Goal: Information Seeking & Learning: Learn about a topic

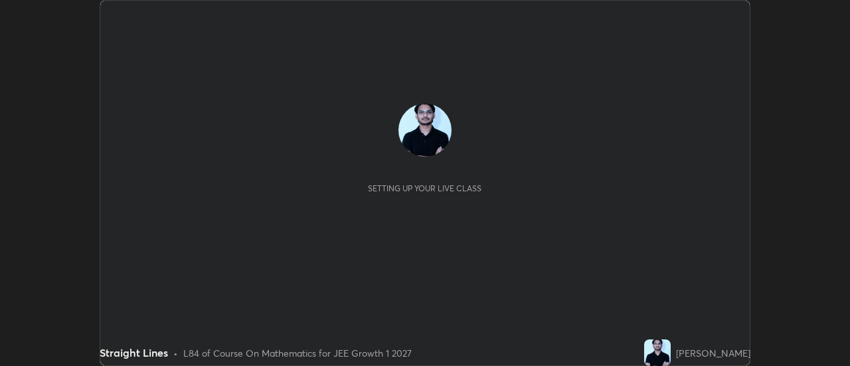
scroll to position [366, 849]
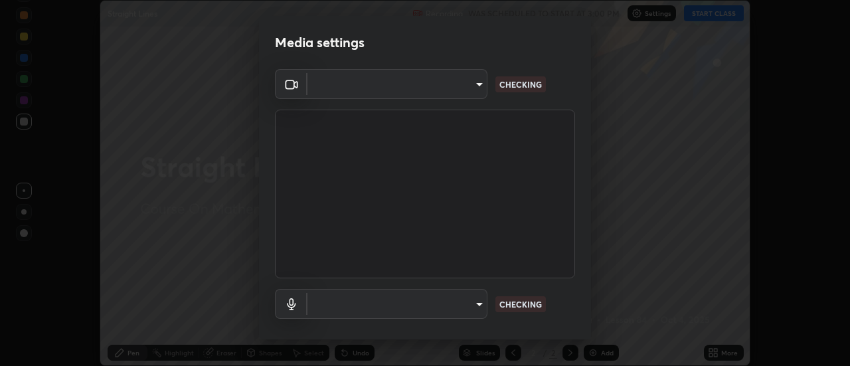
type input "17f3146ffc408401482da091302dd484cdfe799ef6154e21a3a5c8c08ece1141"
type input "communications"
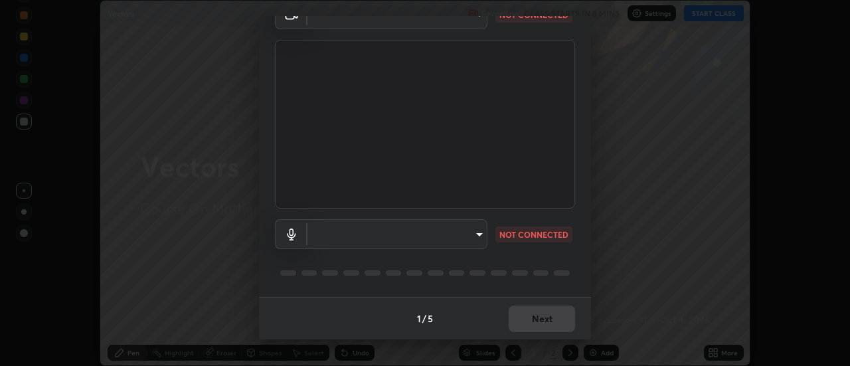
type input "17f3146ffc408401482da091302dd484cdfe799ef6154e21a3a5c8c08ece1141"
click at [319, 244] on body "Erase all Vectors Recording CLASS STARTS IN 8 MINS Settings START CLASS Setting…" at bounding box center [425, 183] width 850 height 366
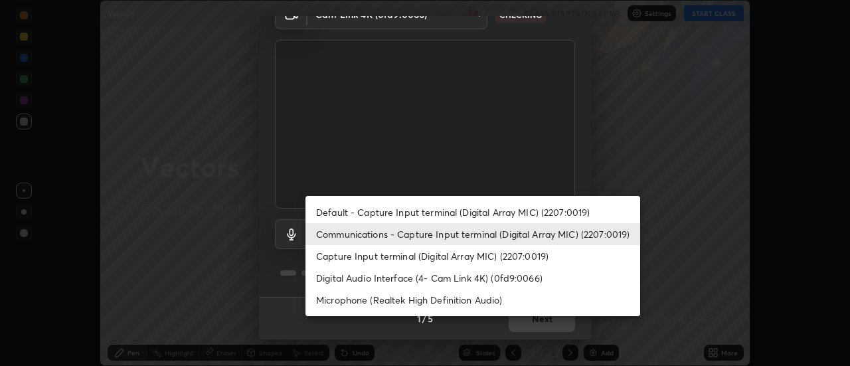
click at [333, 214] on li "Default - Capture Input terminal (Digital Array MIC) (2207:0019)" at bounding box center [472, 212] width 335 height 22
type input "default"
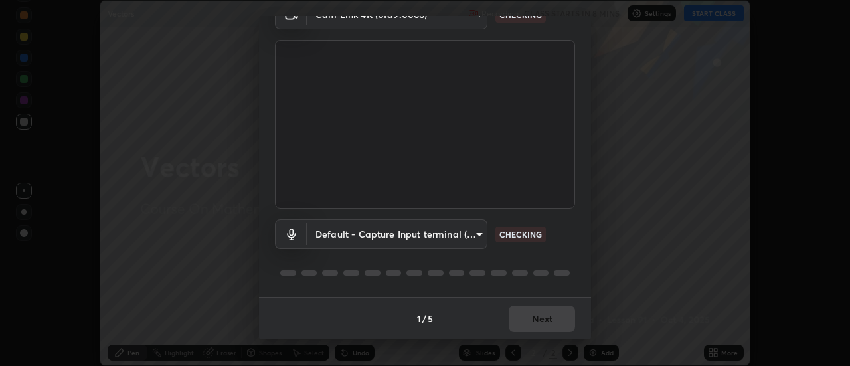
click at [336, 240] on body "Erase all Vectors Recording CLASS STARTS IN 8 MINS Settings START CLASS Setting…" at bounding box center [425, 183] width 850 height 366
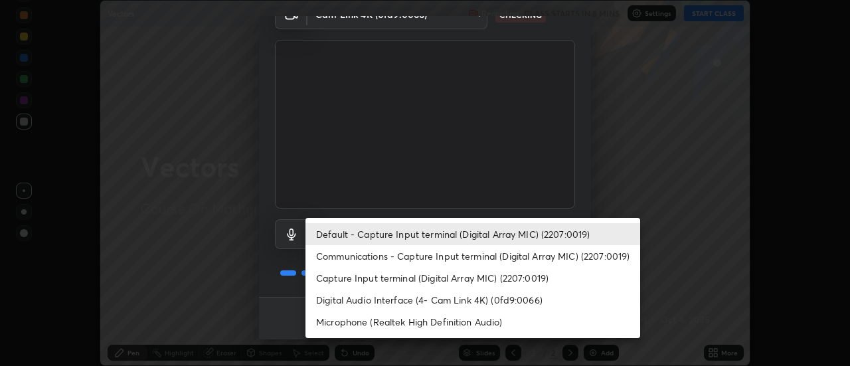
click at [325, 236] on li "Default - Capture Input terminal (Digital Array MIC) (2207:0019)" at bounding box center [472, 234] width 335 height 22
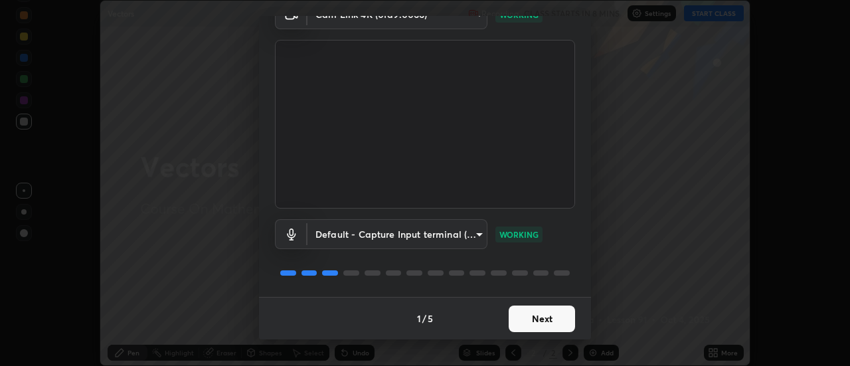
click at [528, 319] on button "Next" at bounding box center [541, 318] width 66 height 27
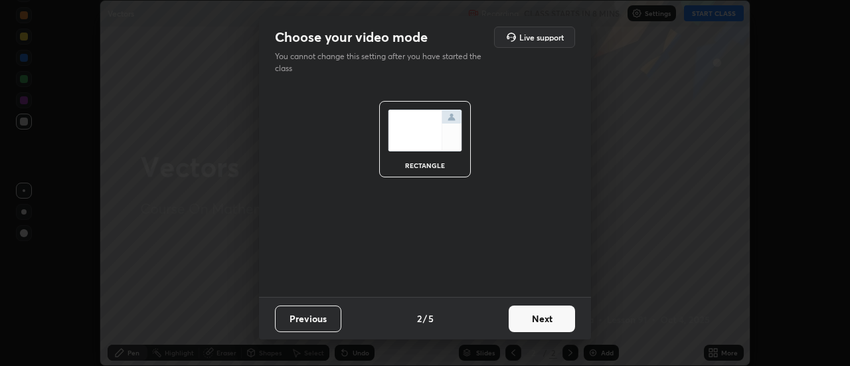
click at [539, 321] on button "Next" at bounding box center [541, 318] width 66 height 27
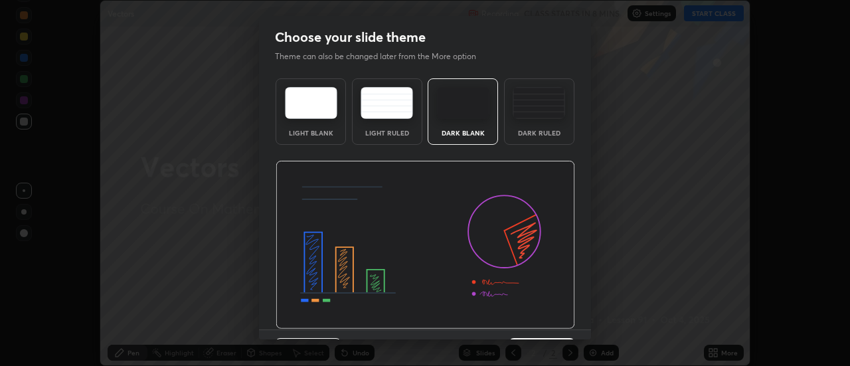
scroll to position [33, 0]
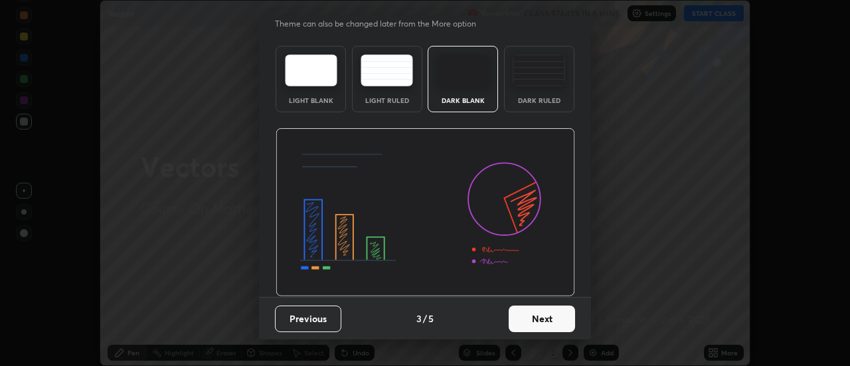
click at [540, 316] on button "Next" at bounding box center [541, 318] width 66 height 27
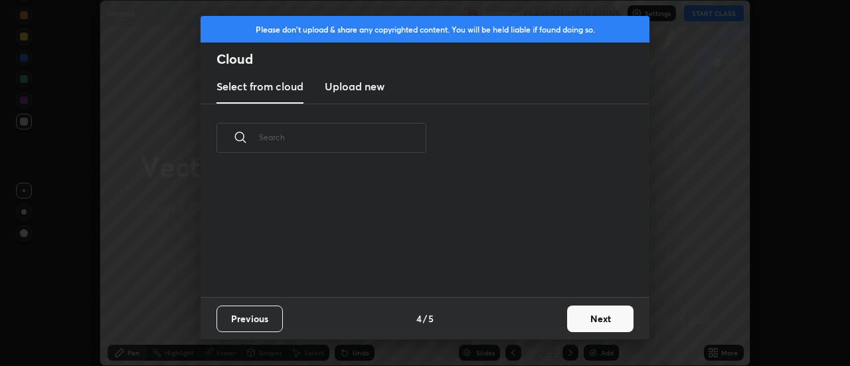
scroll to position [0, 0]
click at [548, 320] on div "Previous 4 / 5 Next" at bounding box center [424, 318] width 449 height 42
click at [558, 319] on div "Previous 4 / 5 Next" at bounding box center [424, 318] width 449 height 42
click at [568, 319] on button "Next" at bounding box center [600, 318] width 66 height 27
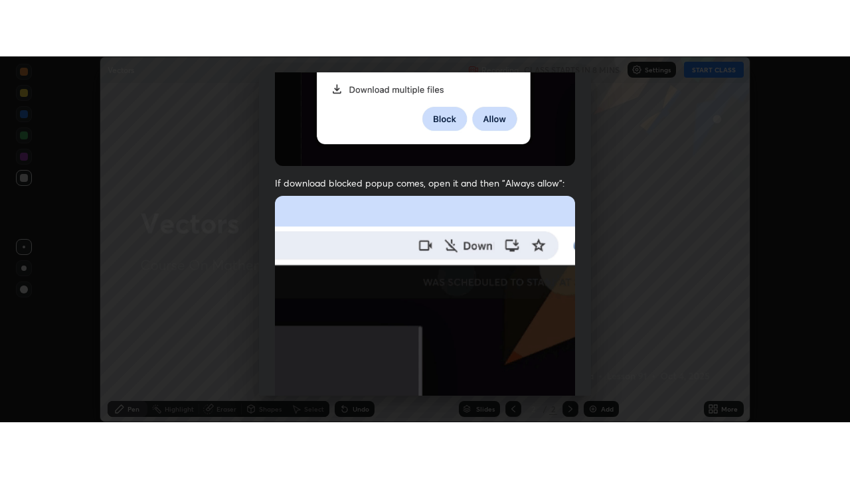
scroll to position [340, 0]
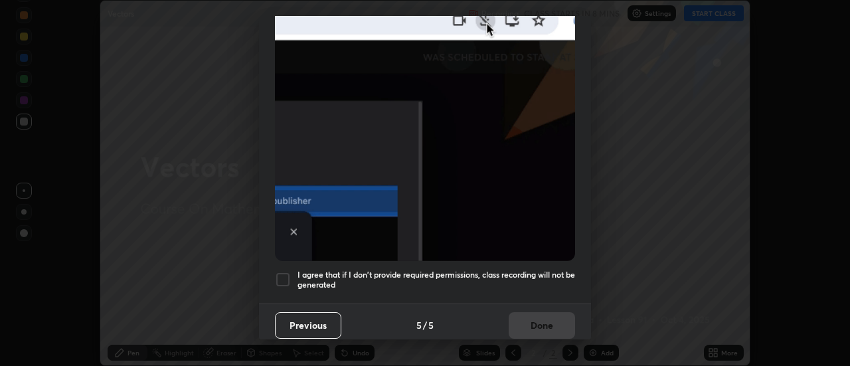
click at [500, 273] on h5 "I agree that if I don't provide required permissions, class recording will not …" at bounding box center [435, 279] width 277 height 21
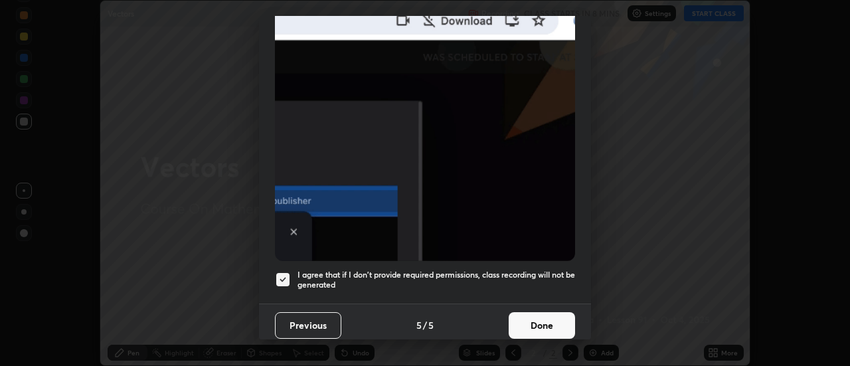
click at [548, 317] on button "Done" at bounding box center [541, 325] width 66 height 27
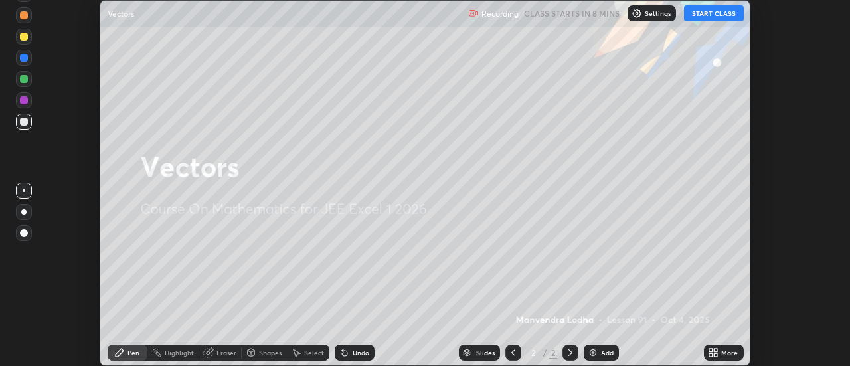
click at [711, 350] on icon at bounding box center [710, 349] width 3 height 3
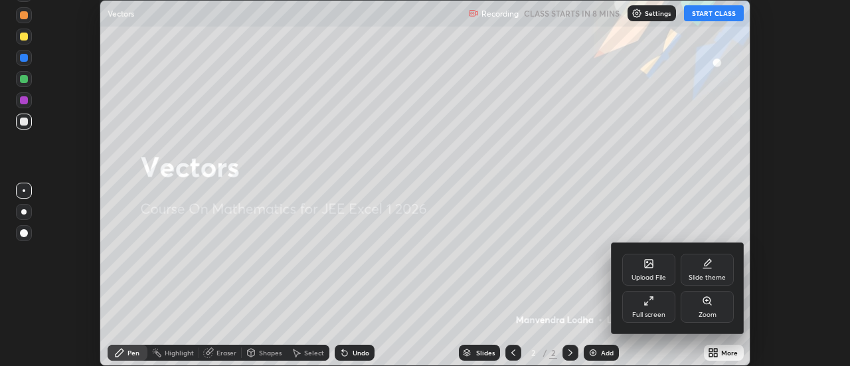
click at [638, 303] on div "Full screen" at bounding box center [648, 307] width 53 height 32
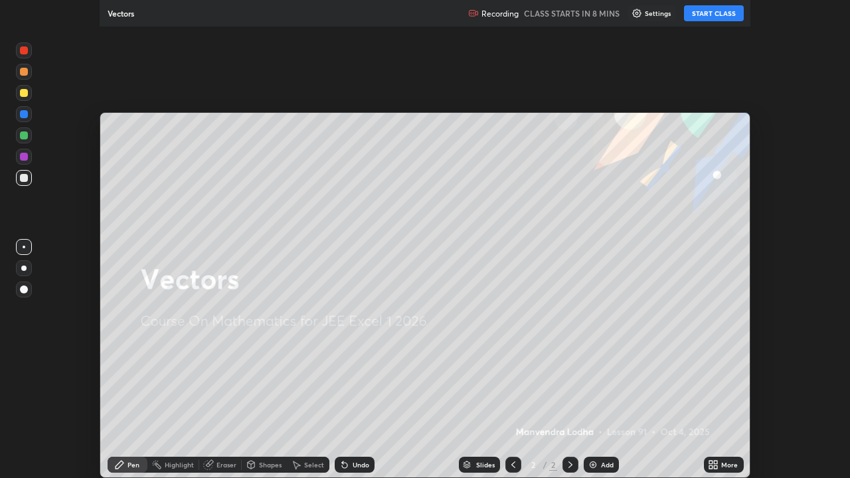
scroll to position [478, 850]
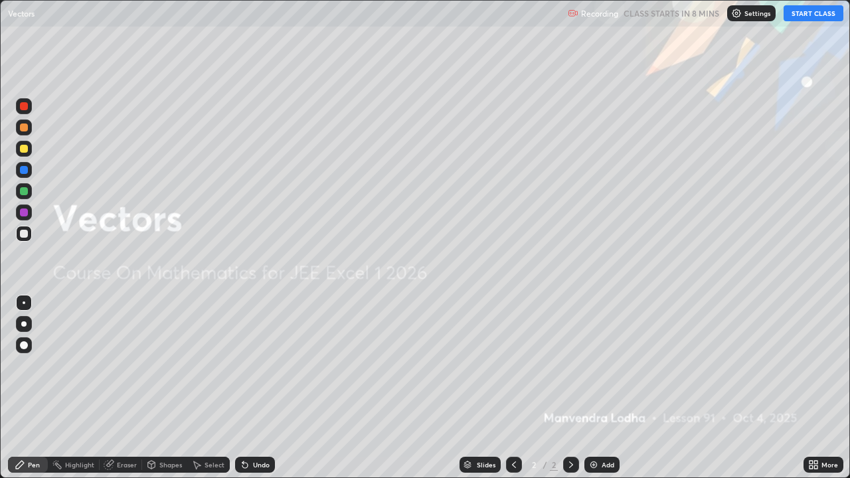
click at [794, 15] on button "START CLASS" at bounding box center [813, 13] width 60 height 16
click at [595, 365] on img at bounding box center [593, 464] width 11 height 11
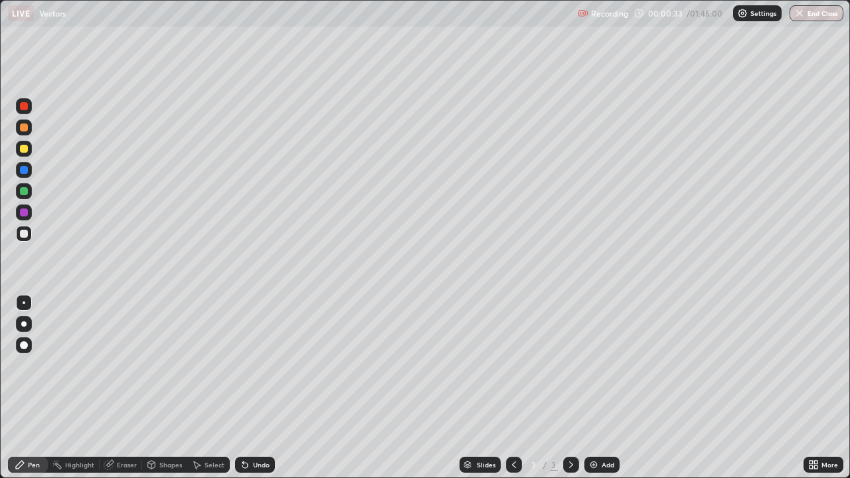
click at [22, 154] on div at bounding box center [24, 149] width 16 height 16
click at [25, 233] on div at bounding box center [24, 234] width 8 height 8
click at [25, 189] on div at bounding box center [24, 191] width 8 height 8
click at [591, 365] on img at bounding box center [593, 464] width 11 height 11
click at [26, 147] on div at bounding box center [24, 149] width 8 height 8
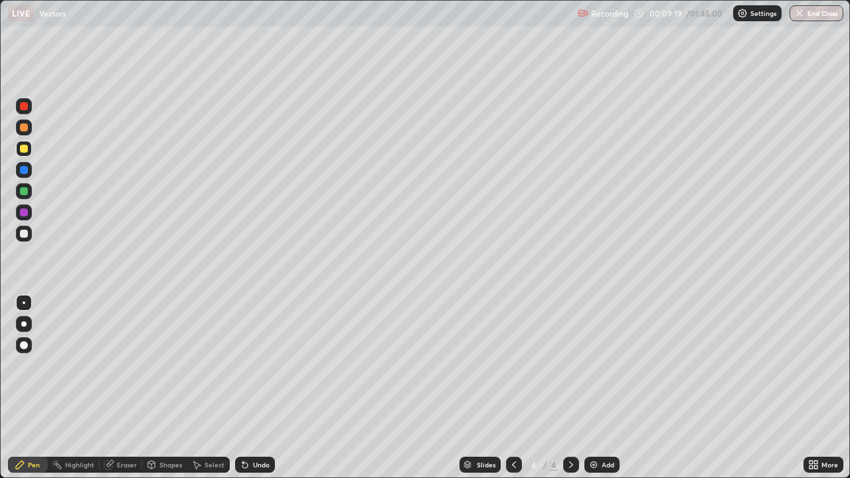
click at [253, 365] on div "Undo" at bounding box center [261, 464] width 17 height 7
click at [23, 192] on div at bounding box center [24, 191] width 8 height 8
click at [22, 236] on div at bounding box center [24, 234] width 8 height 8
click at [26, 236] on div at bounding box center [24, 234] width 8 height 8
click at [24, 190] on div at bounding box center [24, 191] width 8 height 8
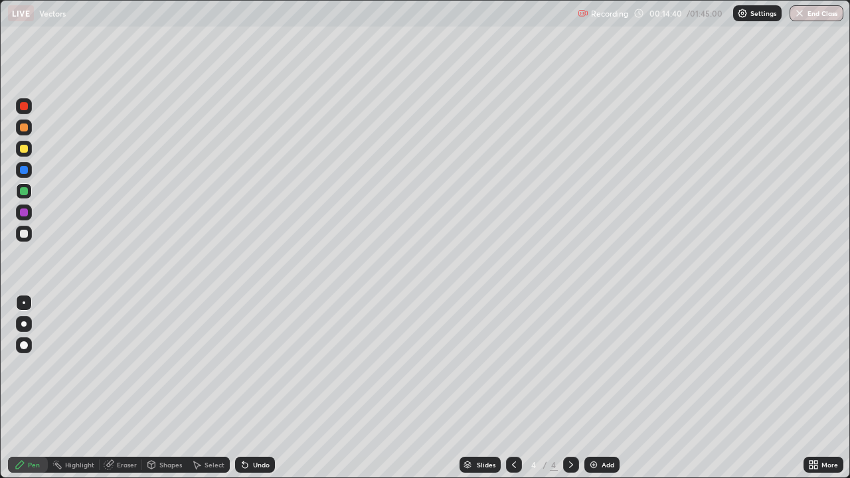
click at [594, 365] on img at bounding box center [593, 464] width 11 height 11
click at [25, 152] on div at bounding box center [24, 149] width 8 height 8
click at [25, 235] on div at bounding box center [24, 234] width 8 height 8
click at [591, 365] on img at bounding box center [593, 464] width 11 height 11
click at [25, 149] on div at bounding box center [24, 149] width 8 height 8
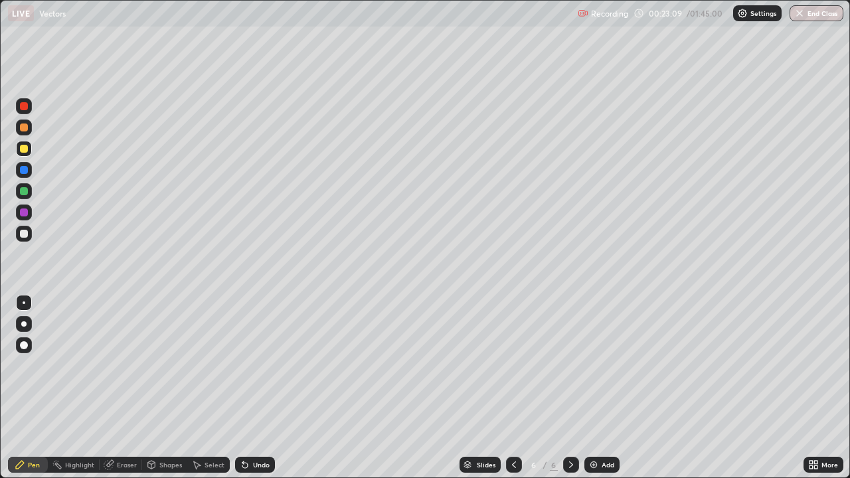
click at [25, 234] on div at bounding box center [24, 234] width 8 height 8
click at [603, 365] on div "Add" at bounding box center [607, 464] width 13 height 7
click at [25, 150] on div at bounding box center [24, 149] width 8 height 8
click at [22, 236] on div at bounding box center [24, 234] width 8 height 8
click at [595, 365] on img at bounding box center [593, 464] width 11 height 11
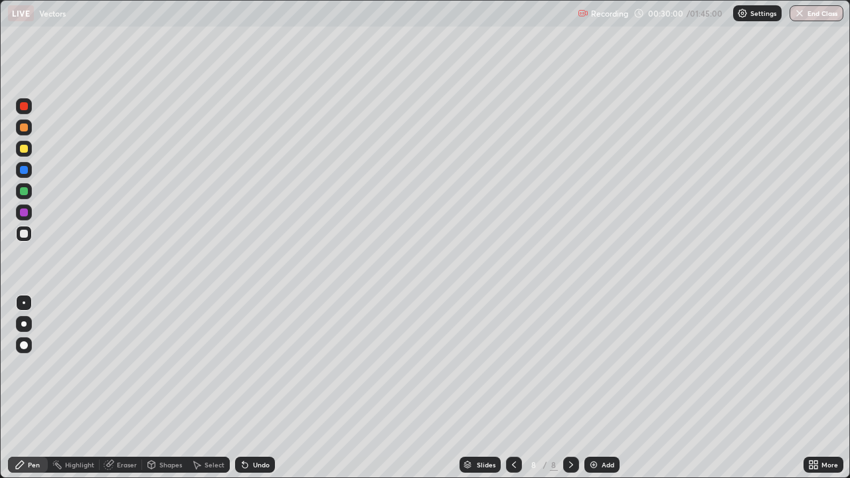
click at [26, 154] on div at bounding box center [24, 149] width 16 height 16
click at [21, 235] on div at bounding box center [24, 234] width 8 height 8
click at [22, 236] on div at bounding box center [24, 234] width 8 height 8
click at [22, 151] on div at bounding box center [24, 149] width 8 height 8
click at [25, 233] on div at bounding box center [24, 234] width 8 height 8
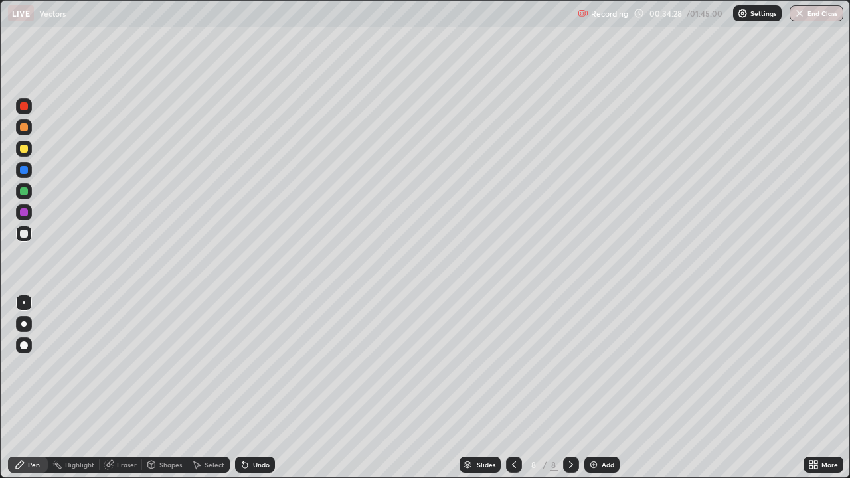
click at [22, 192] on div at bounding box center [24, 191] width 8 height 8
click at [26, 241] on div at bounding box center [24, 234] width 16 height 16
click at [121, 365] on div "Eraser" at bounding box center [127, 464] width 20 height 7
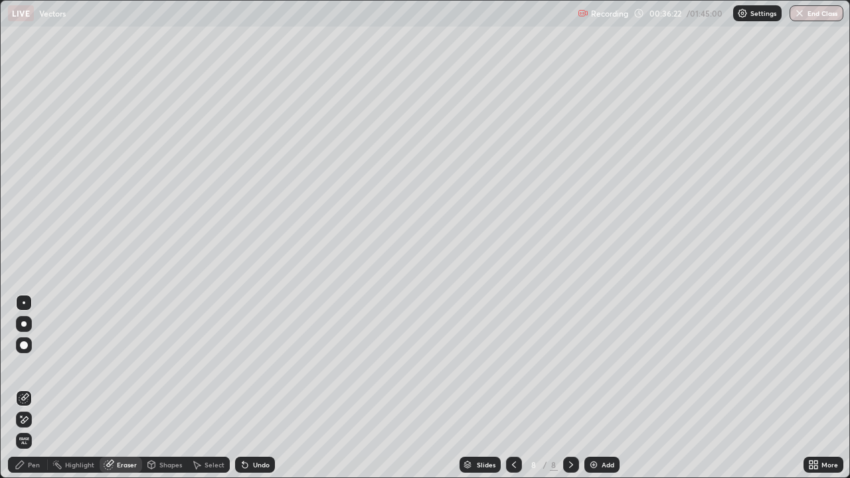
click at [35, 365] on div "Pen" at bounding box center [34, 464] width 12 height 7
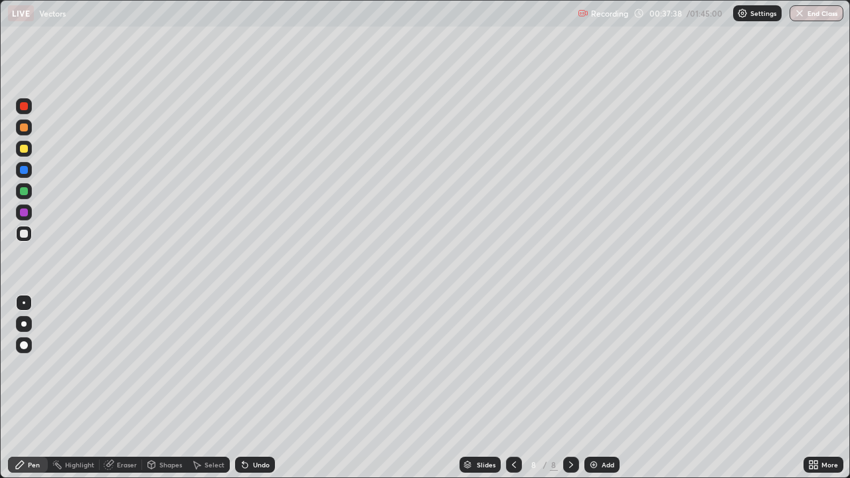
click at [589, 365] on img at bounding box center [593, 464] width 11 height 11
click at [23, 149] on div at bounding box center [24, 149] width 8 height 8
click at [243, 365] on icon at bounding box center [244, 465] width 5 height 5
click at [23, 234] on div at bounding box center [24, 234] width 8 height 8
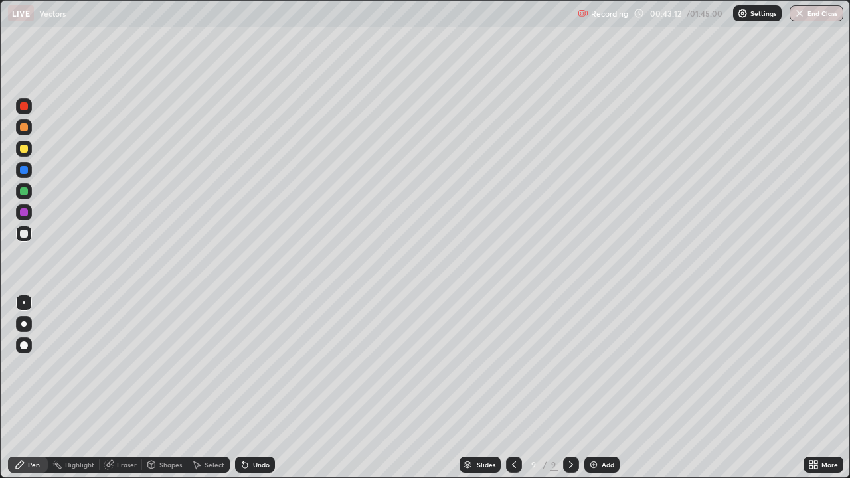
click at [24, 192] on div at bounding box center [24, 191] width 8 height 8
click at [599, 365] on div "Add" at bounding box center [601, 465] width 35 height 16
click at [512, 365] on icon at bounding box center [513, 464] width 11 height 11
click at [564, 365] on div at bounding box center [571, 465] width 16 height 16
click at [23, 232] on div at bounding box center [24, 234] width 8 height 8
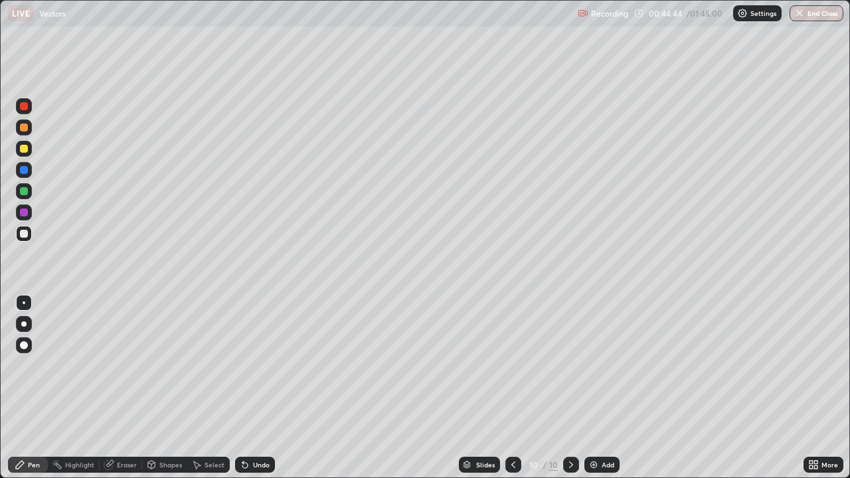
click at [512, 365] on icon at bounding box center [513, 464] width 11 height 11
click at [569, 365] on icon at bounding box center [570, 464] width 11 height 11
click at [254, 365] on div "Undo" at bounding box center [261, 464] width 17 height 7
click at [253, 365] on div "Undo" at bounding box center [261, 464] width 17 height 7
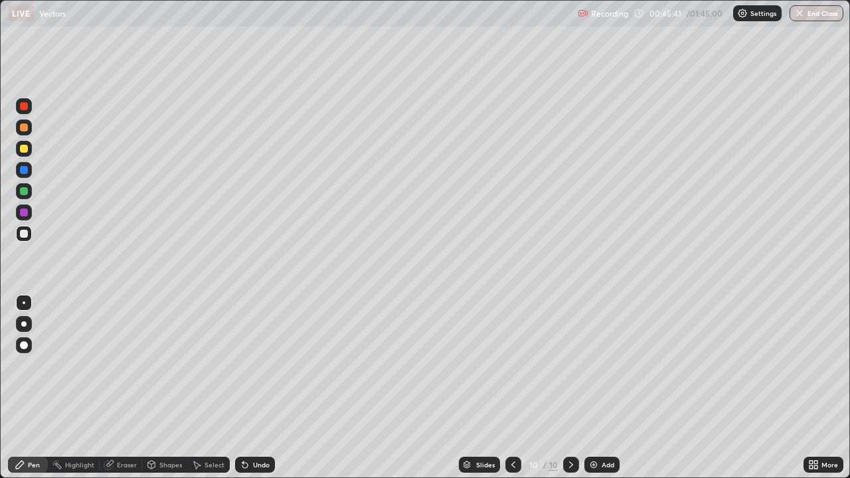
click at [253, 365] on div "Undo" at bounding box center [261, 464] width 17 height 7
click at [250, 365] on div "Undo" at bounding box center [255, 465] width 40 height 16
click at [249, 365] on div "Undo" at bounding box center [255, 465] width 40 height 16
click at [248, 365] on icon at bounding box center [245, 464] width 11 height 11
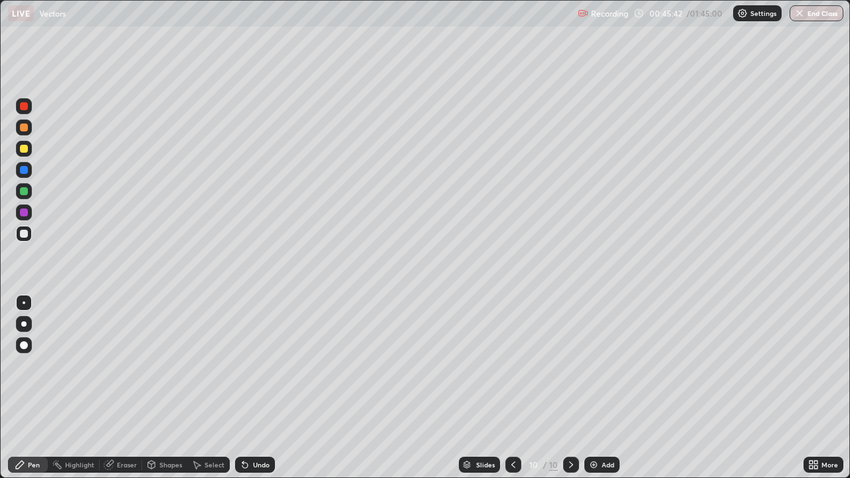
click at [248, 365] on div "Undo" at bounding box center [255, 465] width 40 height 16
click at [250, 365] on div "Undo" at bounding box center [255, 465] width 40 height 16
click at [597, 365] on img at bounding box center [593, 464] width 11 height 11
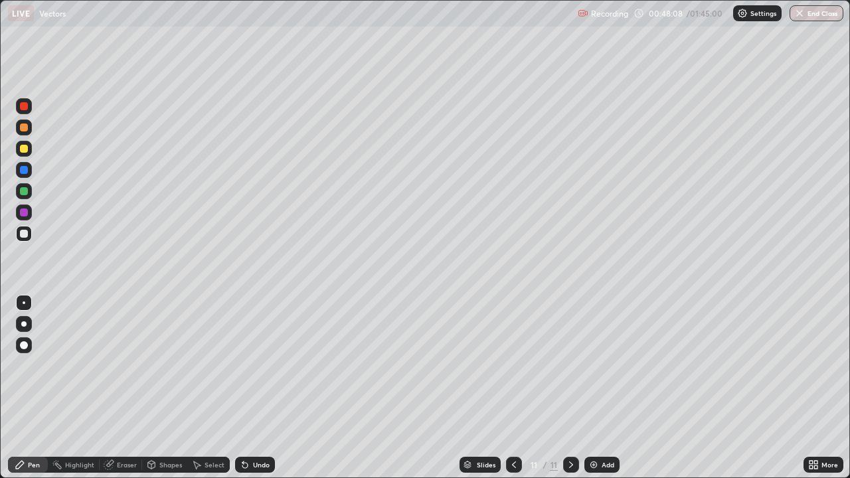
click at [23, 151] on div at bounding box center [24, 149] width 8 height 8
click at [24, 236] on div at bounding box center [24, 234] width 8 height 8
click at [19, 191] on div at bounding box center [24, 191] width 16 height 16
click at [23, 232] on div at bounding box center [24, 234] width 8 height 8
click at [591, 365] on img at bounding box center [593, 464] width 11 height 11
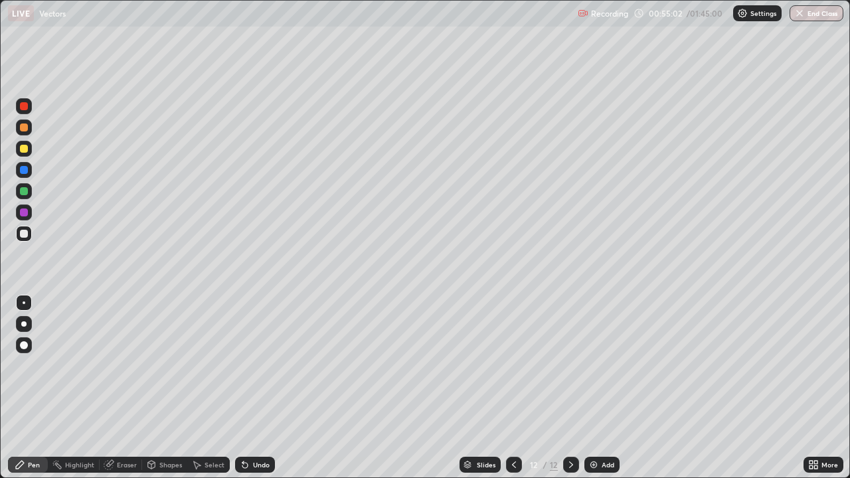
click at [23, 147] on div at bounding box center [24, 149] width 8 height 8
click at [25, 235] on div at bounding box center [24, 234] width 8 height 8
click at [21, 192] on div at bounding box center [24, 191] width 8 height 8
click at [21, 235] on div at bounding box center [24, 234] width 8 height 8
click at [244, 365] on icon at bounding box center [244, 465] width 5 height 5
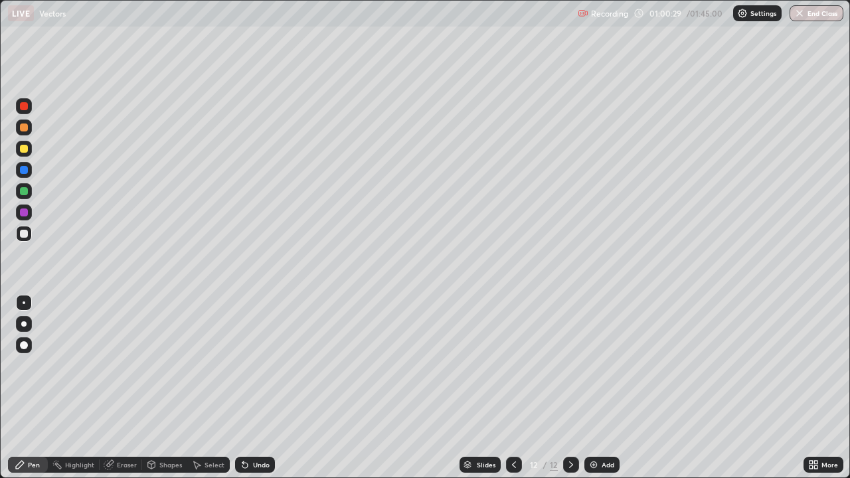
click at [248, 365] on icon at bounding box center [245, 464] width 11 height 11
click at [250, 365] on div "Undo" at bounding box center [255, 465] width 40 height 16
click at [248, 365] on icon at bounding box center [245, 464] width 11 height 11
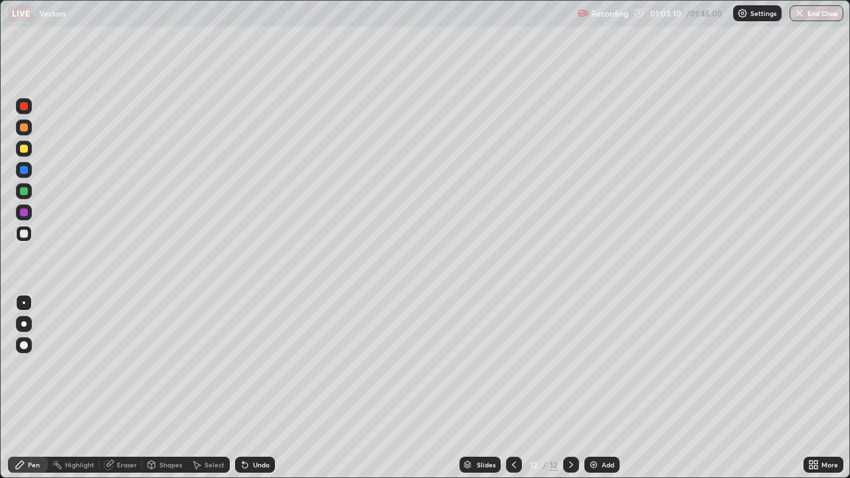
click at [593, 365] on img at bounding box center [593, 464] width 11 height 11
click at [22, 150] on div at bounding box center [24, 149] width 8 height 8
click at [22, 235] on div at bounding box center [24, 234] width 8 height 8
click at [25, 190] on div at bounding box center [24, 191] width 8 height 8
click at [595, 365] on img at bounding box center [593, 464] width 11 height 11
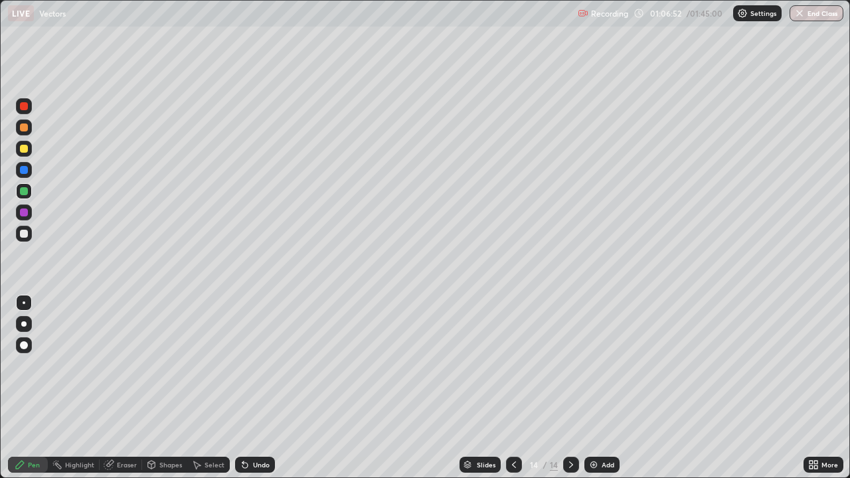
click at [23, 151] on div at bounding box center [24, 149] width 8 height 8
click at [26, 236] on div at bounding box center [24, 234] width 8 height 8
click at [588, 365] on img at bounding box center [593, 464] width 11 height 11
click at [512, 365] on icon at bounding box center [513, 464] width 11 height 11
click at [565, 365] on icon at bounding box center [570, 464] width 11 height 11
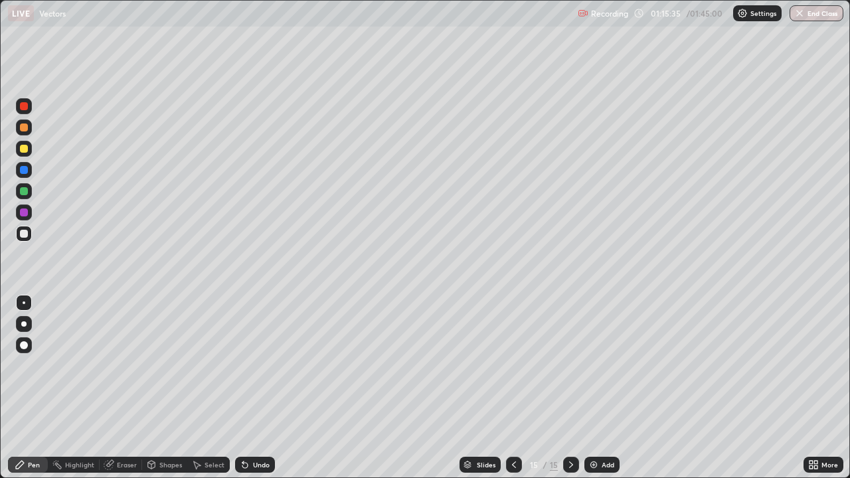
click at [512, 365] on icon at bounding box center [513, 464] width 11 height 11
click at [569, 365] on icon at bounding box center [570, 464] width 11 height 11
click at [511, 365] on icon at bounding box center [513, 464] width 11 height 11
click at [569, 365] on icon at bounding box center [570, 464] width 11 height 11
click at [25, 192] on div at bounding box center [24, 191] width 8 height 8
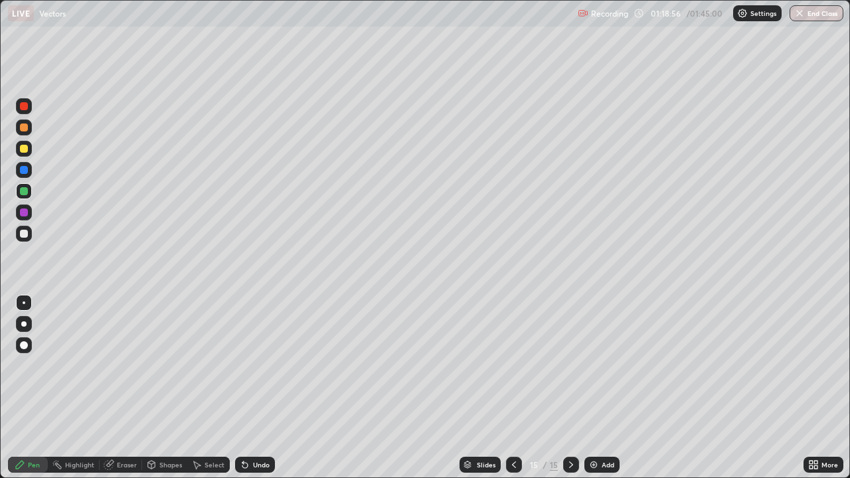
click at [593, 365] on img at bounding box center [593, 464] width 11 height 11
click at [21, 150] on div at bounding box center [24, 149] width 8 height 8
click at [25, 233] on div at bounding box center [24, 234] width 8 height 8
click at [24, 194] on div at bounding box center [24, 191] width 8 height 8
click at [24, 234] on div at bounding box center [24, 234] width 8 height 8
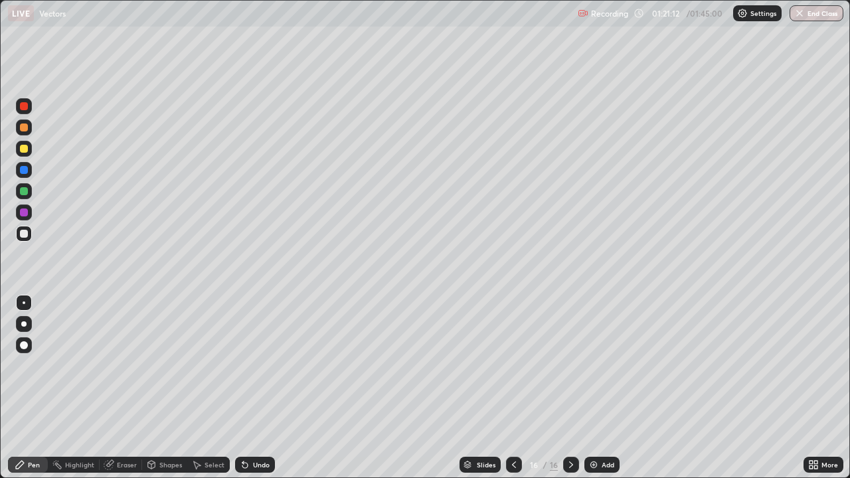
click at [27, 192] on div at bounding box center [24, 191] width 8 height 8
click at [22, 235] on div at bounding box center [24, 234] width 8 height 8
click at [23, 193] on div at bounding box center [24, 191] width 8 height 8
click at [595, 365] on img at bounding box center [593, 464] width 11 height 11
click at [20, 233] on div at bounding box center [24, 234] width 8 height 8
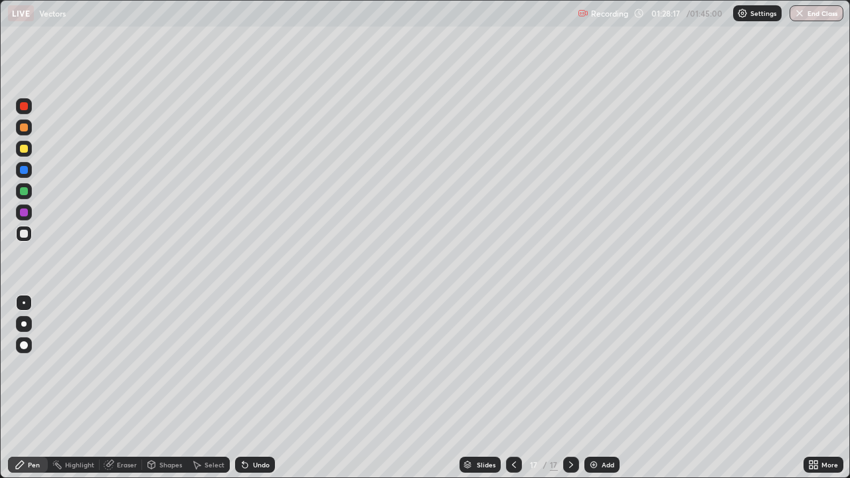
click at [592, 365] on img at bounding box center [593, 464] width 11 height 11
click at [24, 150] on div at bounding box center [24, 149] width 8 height 8
click at [23, 234] on div at bounding box center [24, 234] width 8 height 8
click at [513, 365] on icon at bounding box center [513, 464] width 11 height 11
click at [569, 365] on icon at bounding box center [571, 464] width 4 height 7
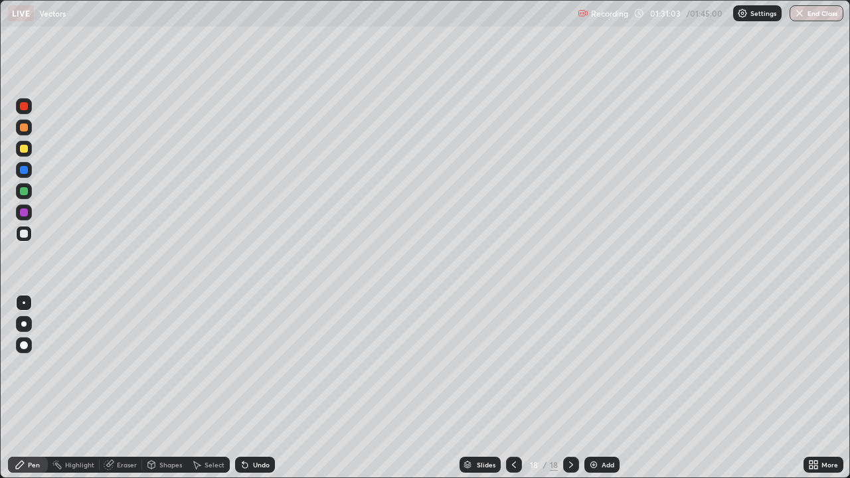
click at [261, 365] on div "Undo" at bounding box center [261, 464] width 17 height 7
click at [598, 365] on div "Add" at bounding box center [601, 465] width 35 height 16
click at [21, 152] on div at bounding box center [24, 149] width 8 height 8
click at [27, 234] on div at bounding box center [24, 234] width 8 height 8
click at [25, 194] on div at bounding box center [24, 191] width 8 height 8
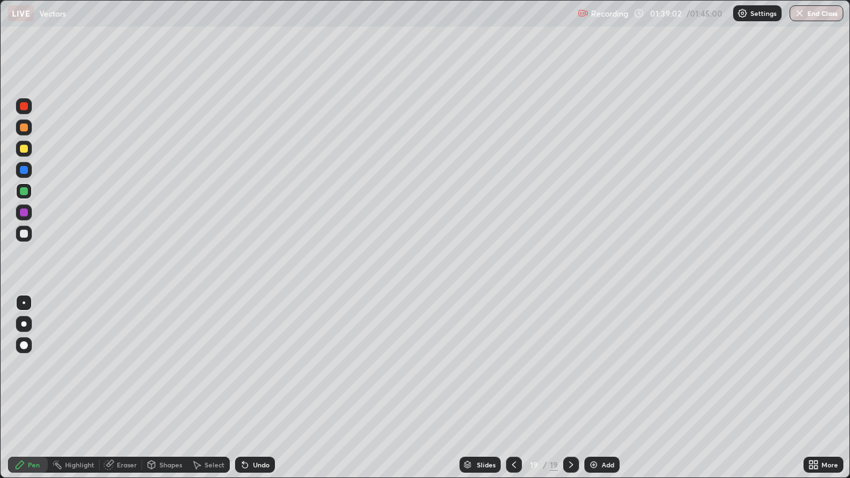
click at [595, 365] on img at bounding box center [593, 464] width 11 height 11
click at [23, 149] on div at bounding box center [24, 149] width 8 height 8
click at [259, 365] on div "Undo" at bounding box center [261, 464] width 17 height 7
click at [25, 235] on div at bounding box center [24, 234] width 8 height 8
click at [21, 214] on div at bounding box center [24, 212] width 8 height 8
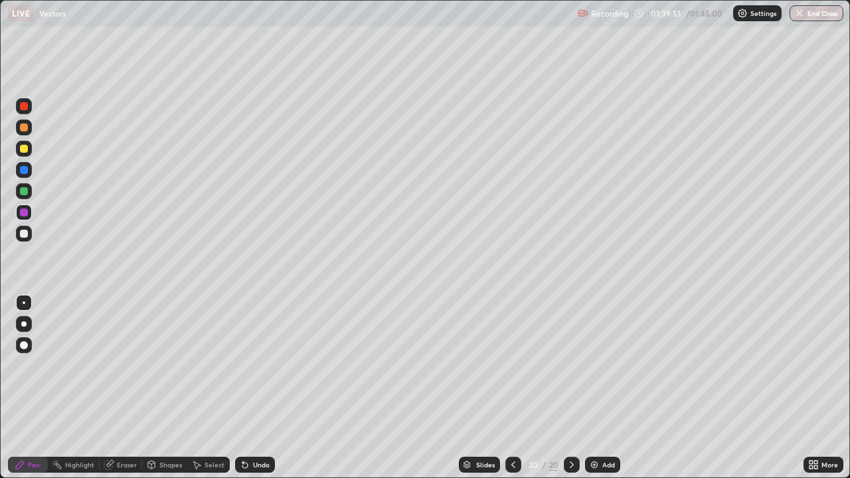
click at [22, 214] on div at bounding box center [24, 212] width 8 height 8
click at [23, 214] on div at bounding box center [24, 212] width 8 height 8
click at [23, 232] on div at bounding box center [24, 234] width 8 height 8
click at [24, 191] on div at bounding box center [24, 191] width 8 height 8
click at [24, 190] on div at bounding box center [24, 191] width 8 height 8
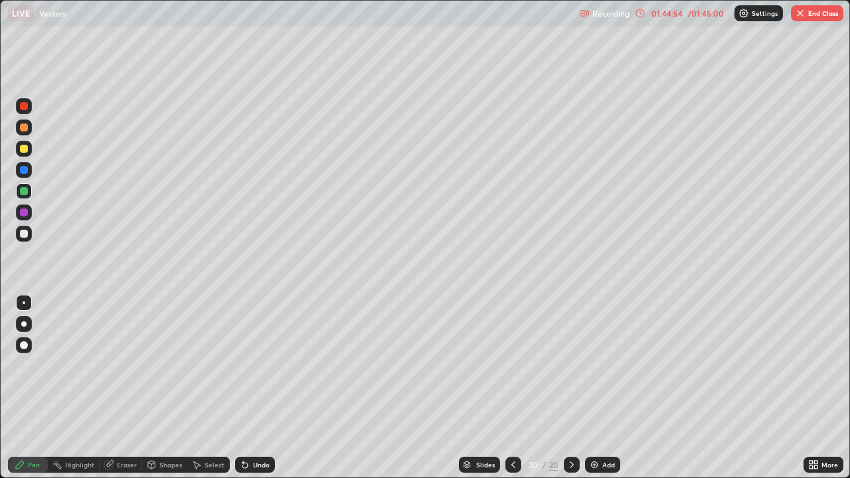
click at [25, 233] on div at bounding box center [24, 234] width 8 height 8
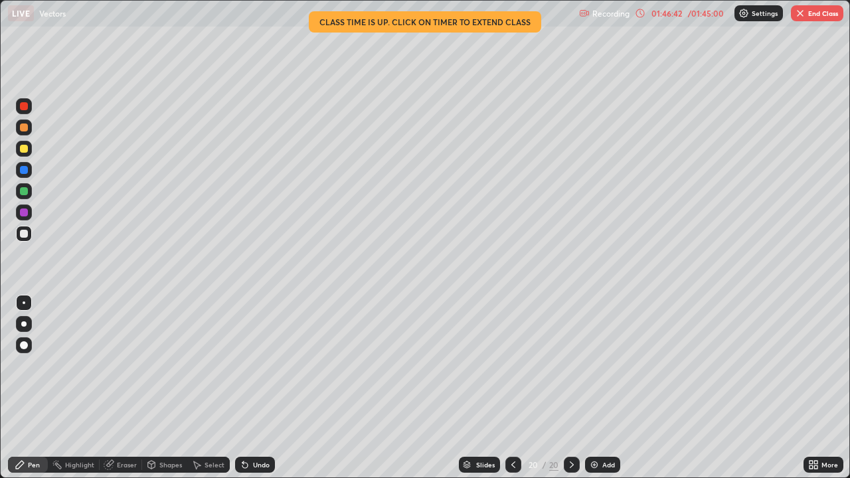
click at [806, 13] on button "End Class" at bounding box center [816, 13] width 52 height 16
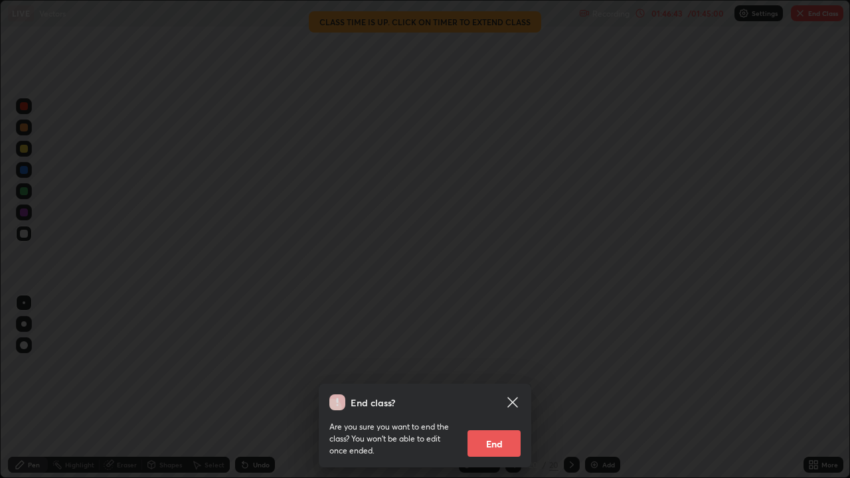
click at [494, 365] on button "End" at bounding box center [493, 443] width 53 height 27
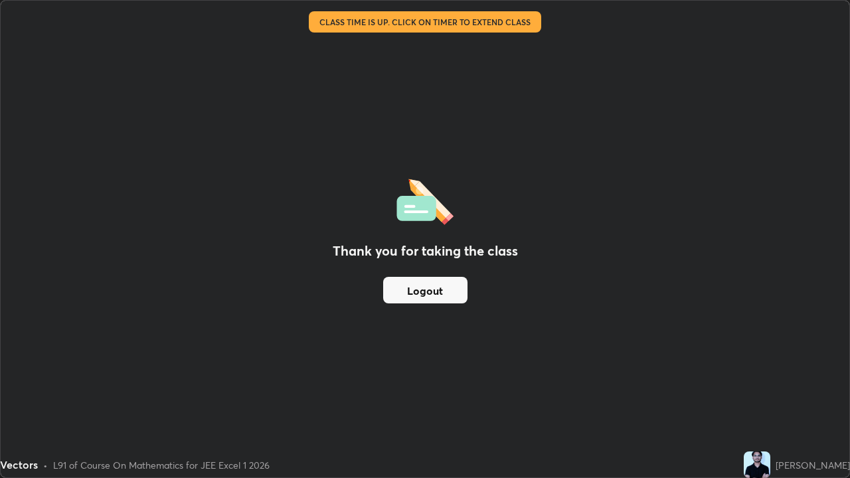
click at [444, 288] on button "Logout" at bounding box center [425, 290] width 84 height 27
click at [444, 287] on button "Logout" at bounding box center [425, 290] width 84 height 27
